Goal: Transaction & Acquisition: Purchase product/service

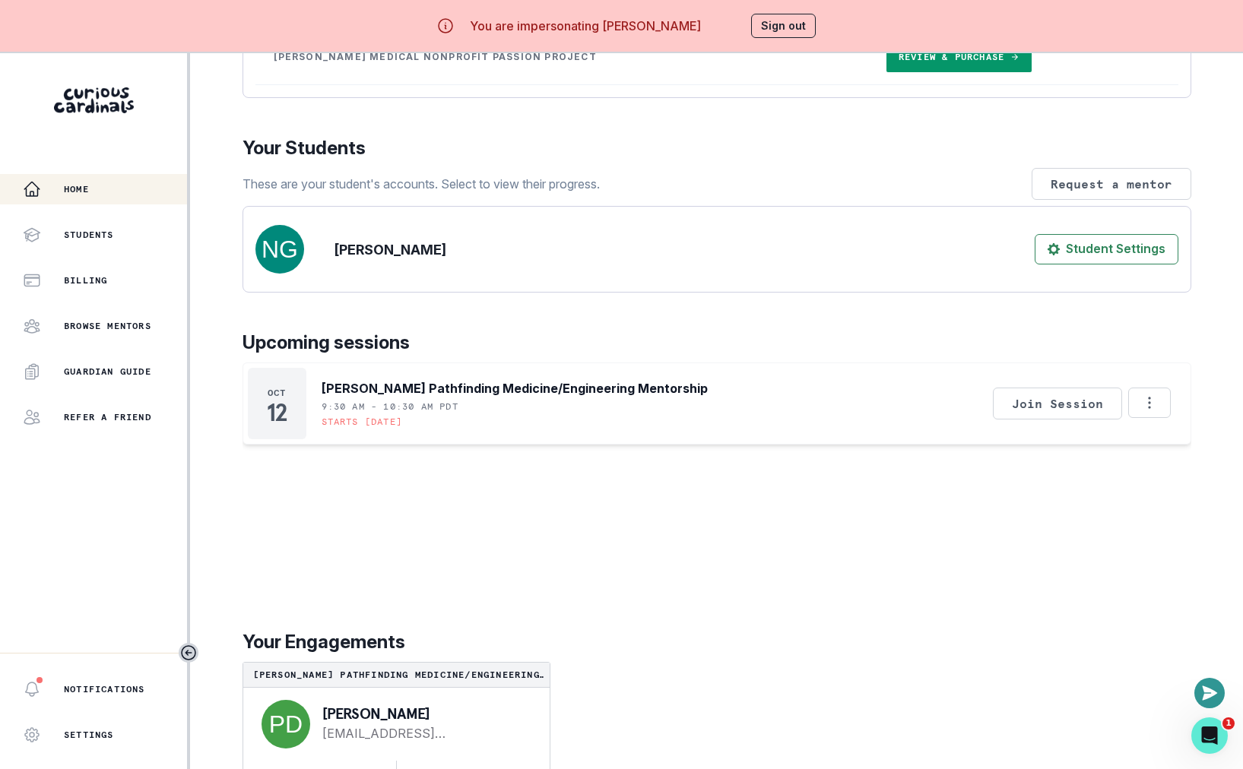
scroll to position [53, 0]
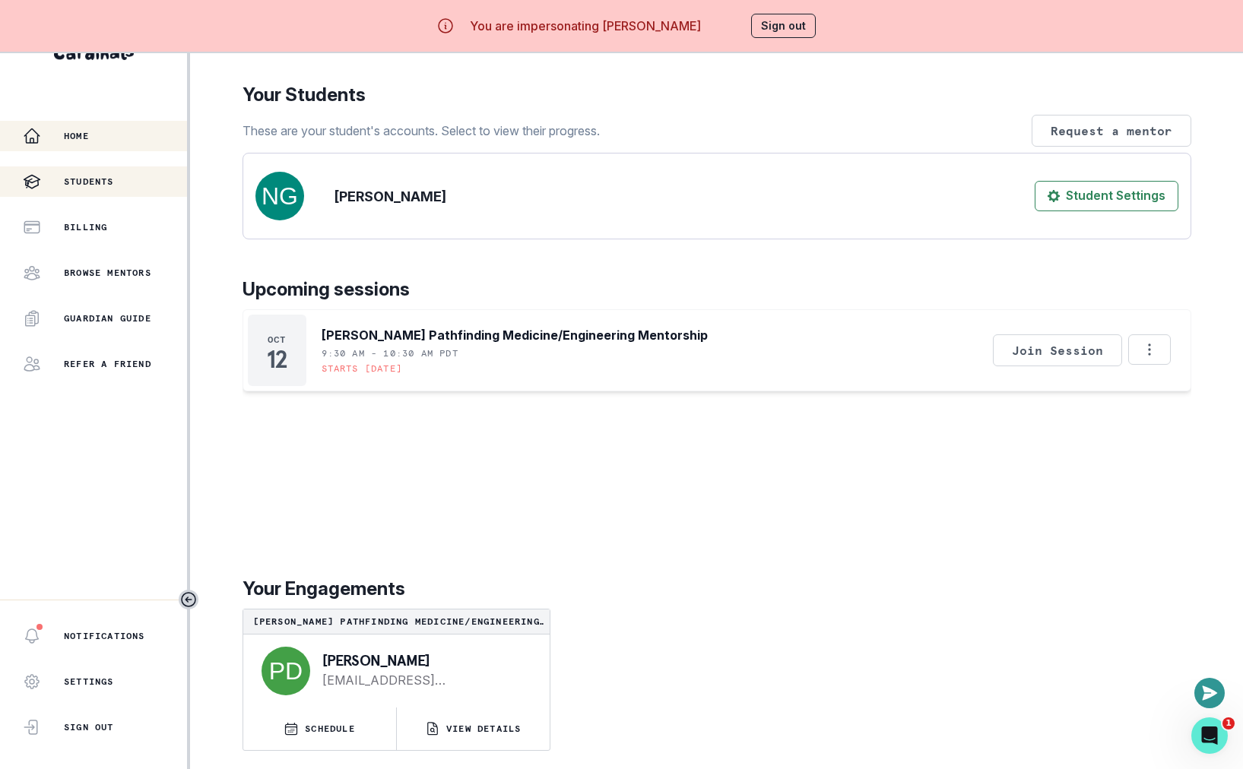
click at [84, 185] on p "Students" at bounding box center [89, 182] width 50 height 12
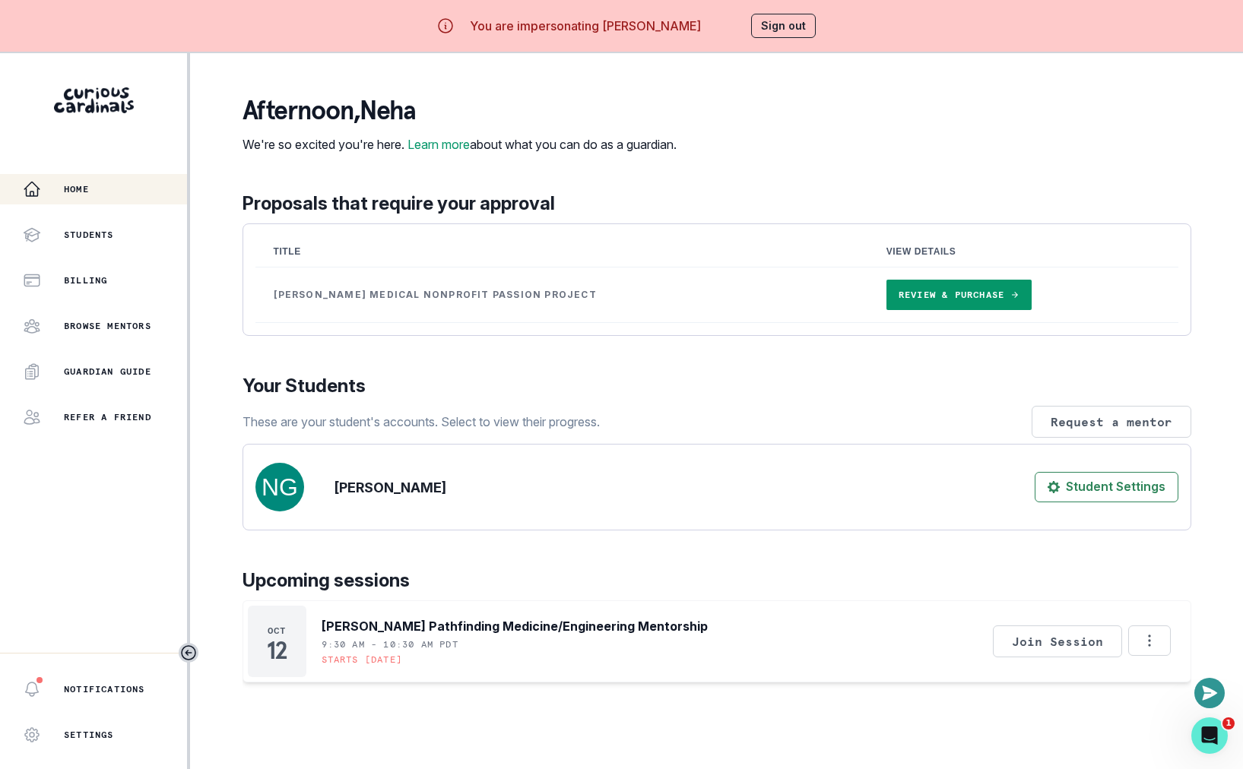
click at [901, 310] on link "Review & Purchase" at bounding box center [958, 295] width 145 height 30
